Goal: Task Accomplishment & Management: Use online tool/utility

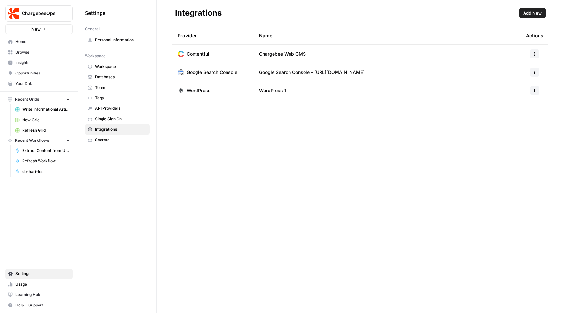
click at [197, 55] on span "Contentful" at bounding box center [198, 54] width 23 height 7
click at [53, 107] on span "Write Informational Articles" at bounding box center [46, 109] width 48 height 6
click at [45, 43] on span "Home" at bounding box center [42, 42] width 55 height 6
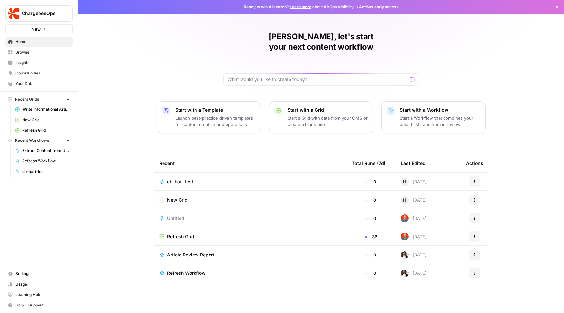
click at [191, 178] on span "cb-hari-test" at bounding box center [180, 181] width 26 height 7
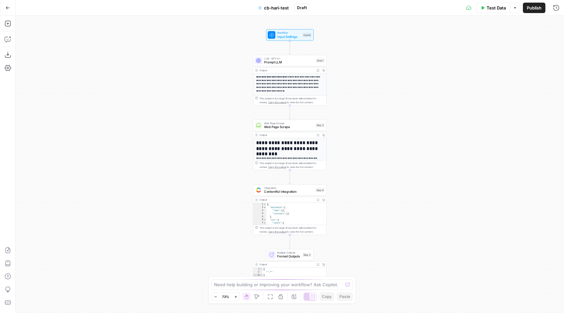
click at [311, 229] on div "This output is too large & has been abbreviated for review. Copy the output to …" at bounding box center [291, 230] width 65 height 8
click at [489, 8] on span "Test Data" at bounding box center [496, 8] width 19 height 7
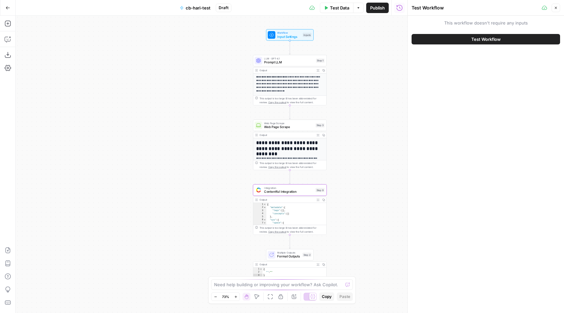
click at [475, 40] on span "Test Workflow" at bounding box center [485, 39] width 29 height 7
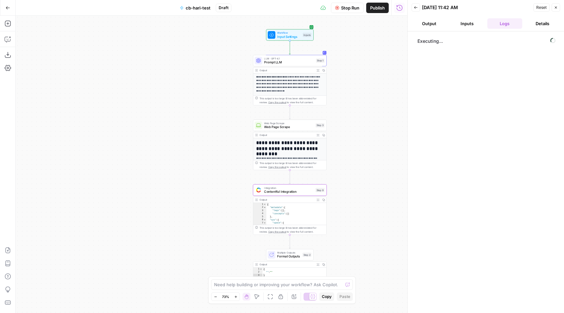
click at [437, 24] on button "Output" at bounding box center [429, 23] width 35 height 10
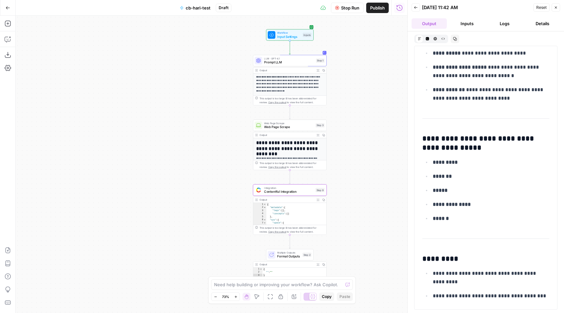
scroll to position [570, 0]
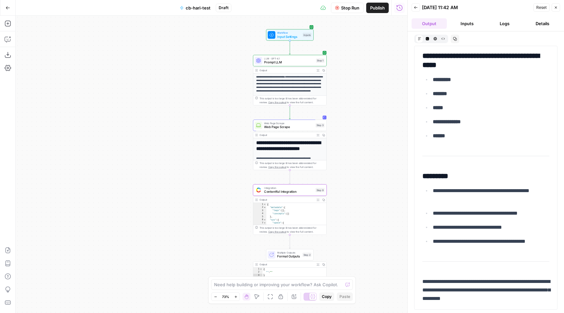
click at [472, 18] on header "Back [DATE] 11:42 AM Reset Close Output Inputs Logs Details" at bounding box center [486, 15] width 156 height 31
click at [472, 22] on button "Inputs" at bounding box center [466, 23] width 35 height 10
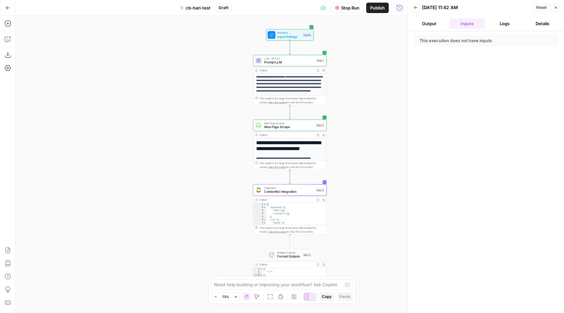
click at [493, 23] on button "Logs" at bounding box center [504, 23] width 35 height 10
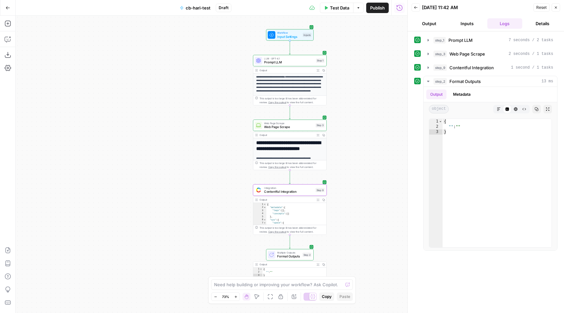
click at [429, 23] on button "Output" at bounding box center [429, 23] width 35 height 10
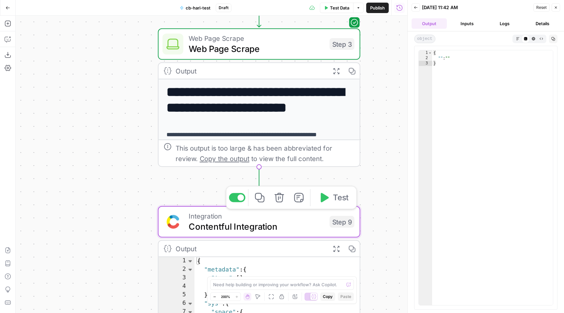
click at [293, 227] on span "Contentful Integration" at bounding box center [257, 226] width 136 height 13
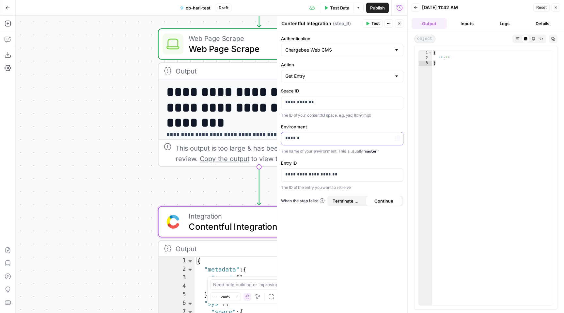
click at [308, 141] on p "******" at bounding box center [342, 138] width 114 height 7
click at [135, 182] on div "**********" at bounding box center [212, 164] width 392 height 297
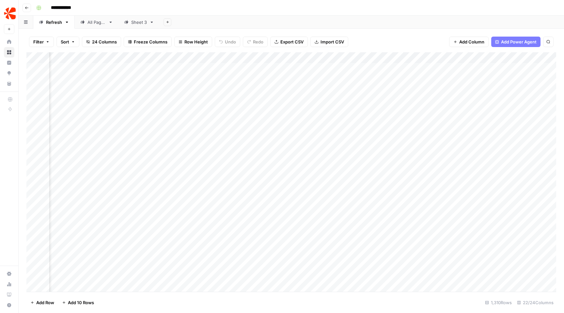
scroll to position [1, 0]
click at [67, 66] on div "Add Column" at bounding box center [291, 171] width 530 height 239
click at [67, 75] on div "Add Column" at bounding box center [291, 171] width 530 height 239
click at [67, 84] on div "Add Column" at bounding box center [291, 171] width 530 height 239
click at [91, 142] on div "Add Column" at bounding box center [291, 171] width 530 height 239
